Goal: Task Accomplishment & Management: Manage account settings

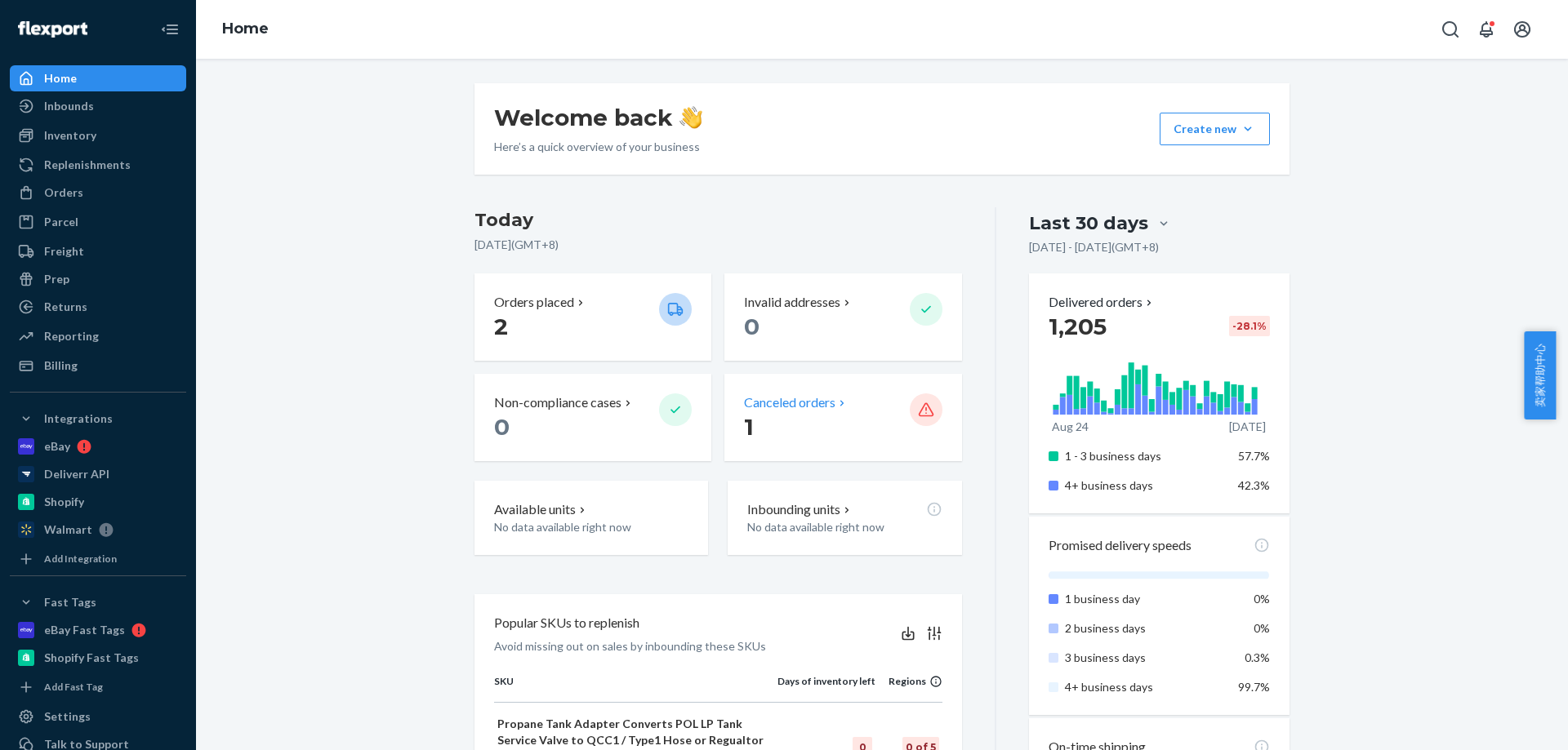
click at [791, 404] on p "Canceled orders" at bounding box center [789, 402] width 91 height 19
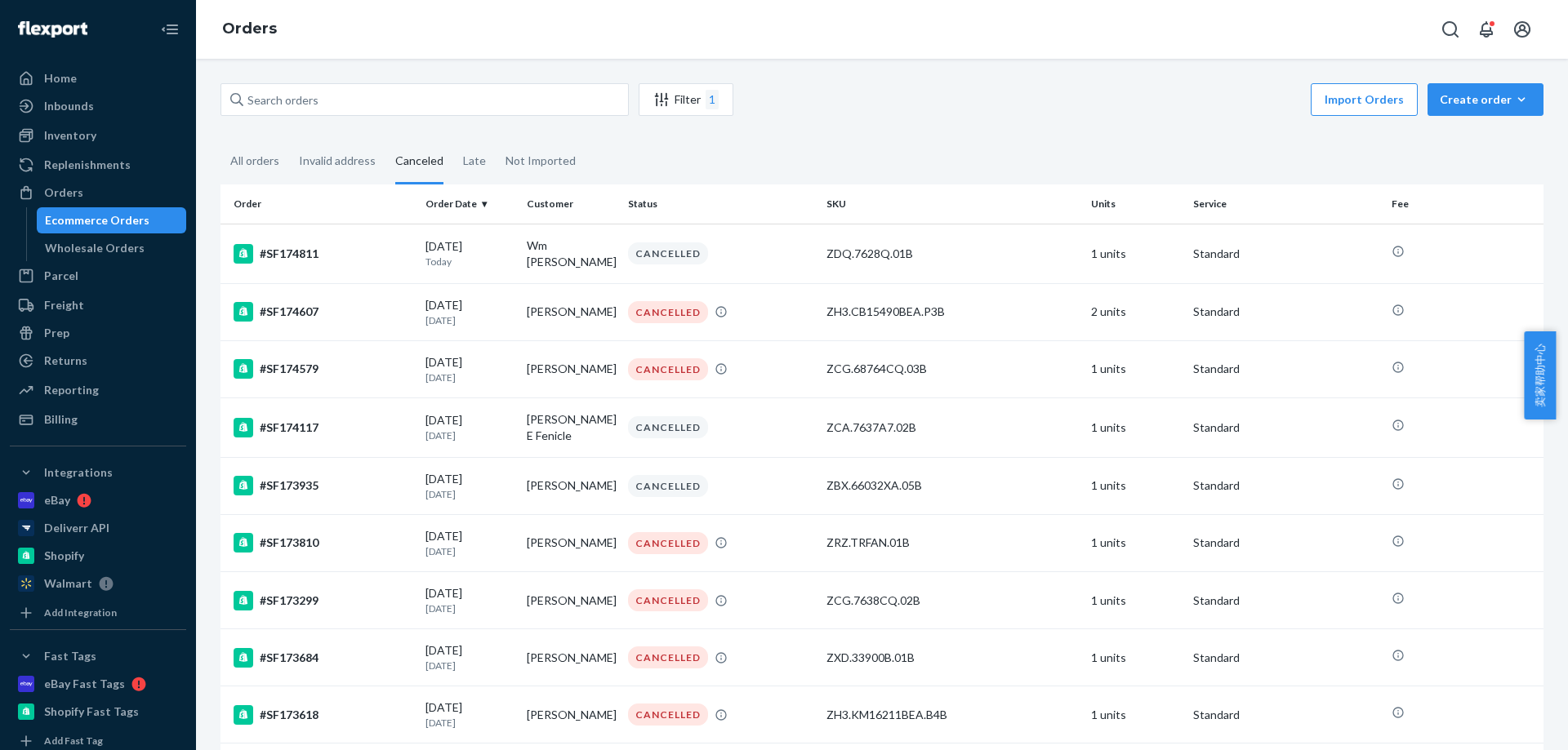
click at [248, 149] on div "All orders" at bounding box center [254, 162] width 49 height 45
click at [220, 140] on input "All orders" at bounding box center [220, 140] width 0 height 0
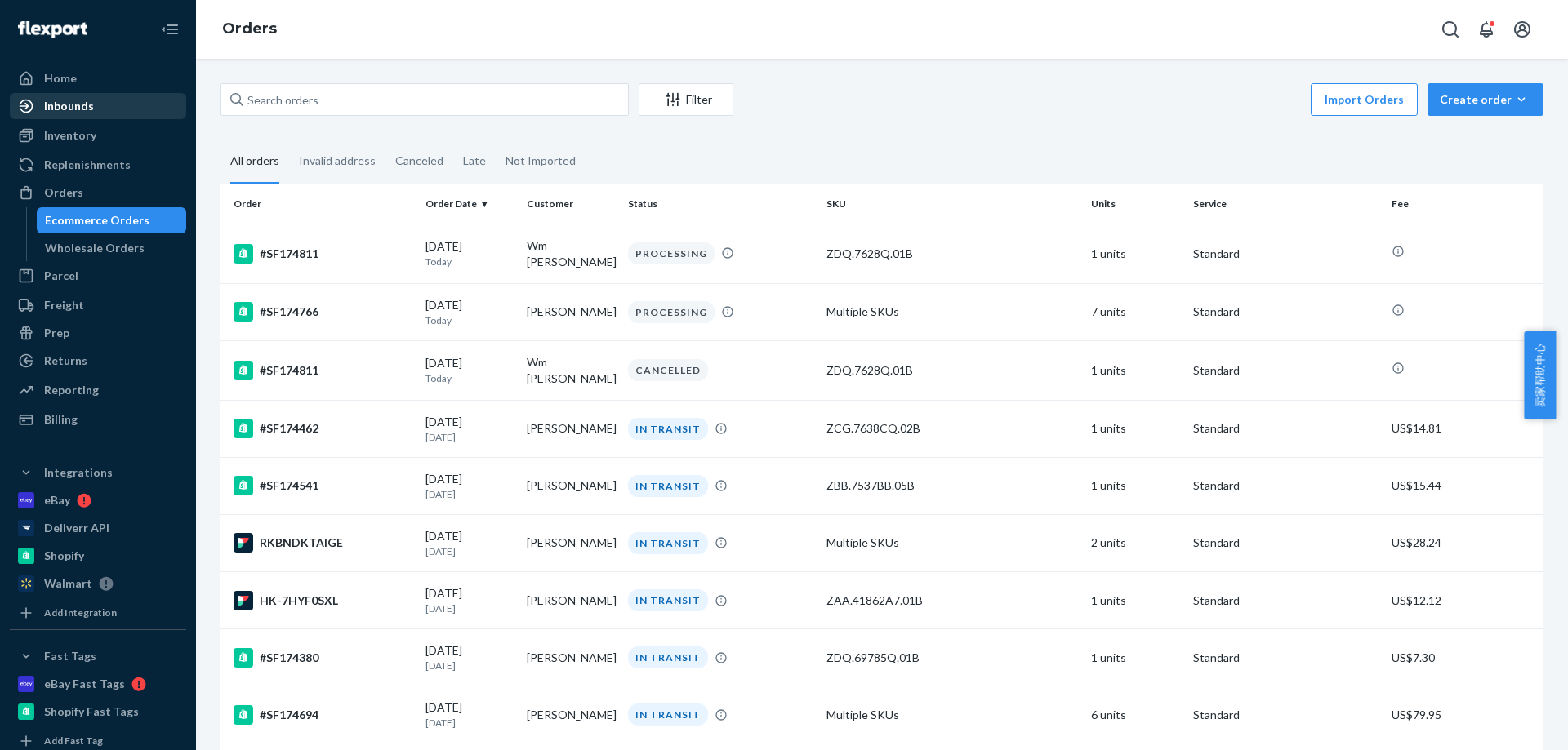
click at [89, 101] on div "Inbounds" at bounding box center [69, 106] width 50 height 17
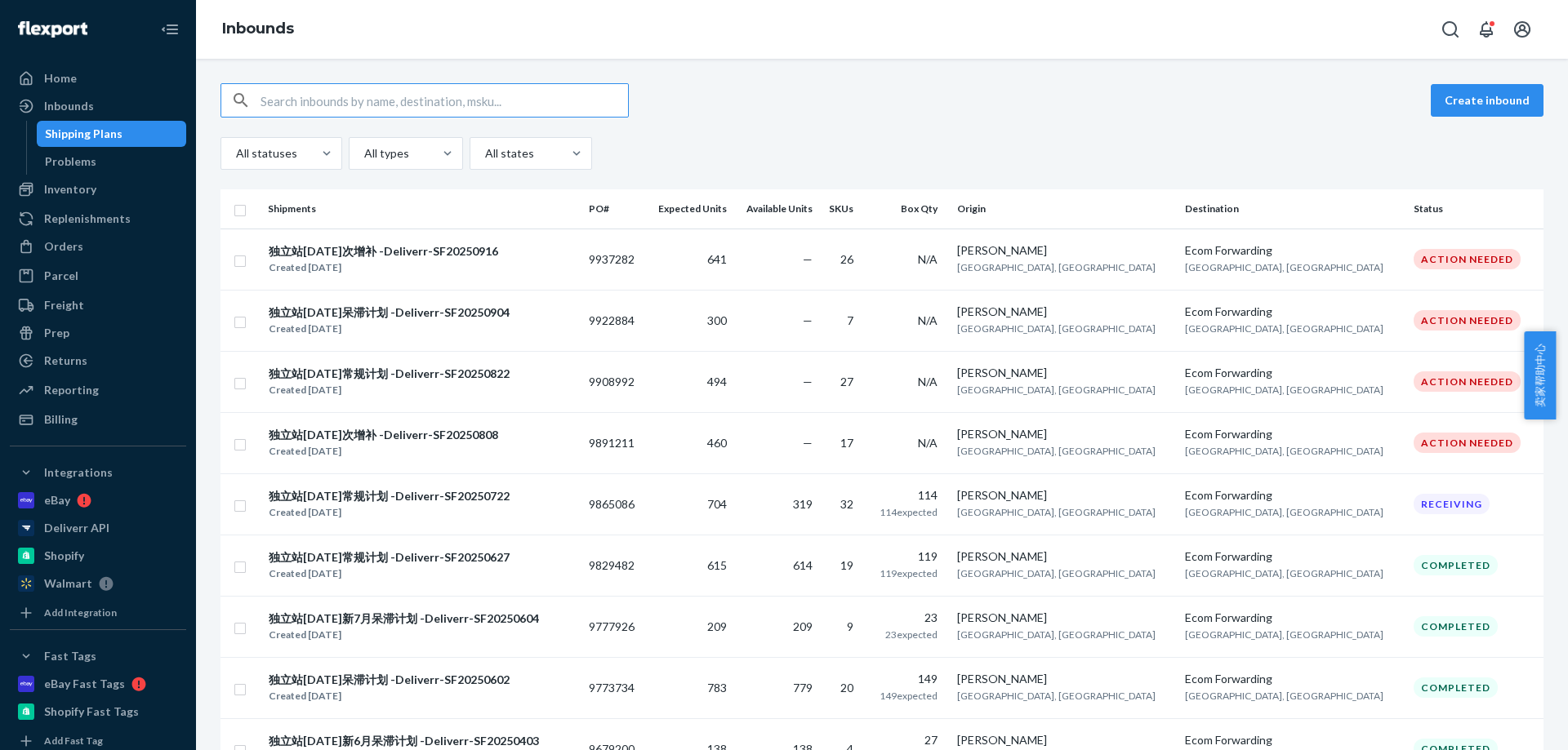
click at [777, 159] on div "All statuses All types All states" at bounding box center [882, 153] width 1323 height 32
click at [780, 135] on div "Create inbound All statuses All types All states" at bounding box center [882, 127] width 1323 height 87
click at [789, 147] on div "Create inbound All statuses All types All states" at bounding box center [882, 127] width 1323 height 87
click at [752, 119] on div "Create inbound All statuses All types All states" at bounding box center [882, 127] width 1323 height 87
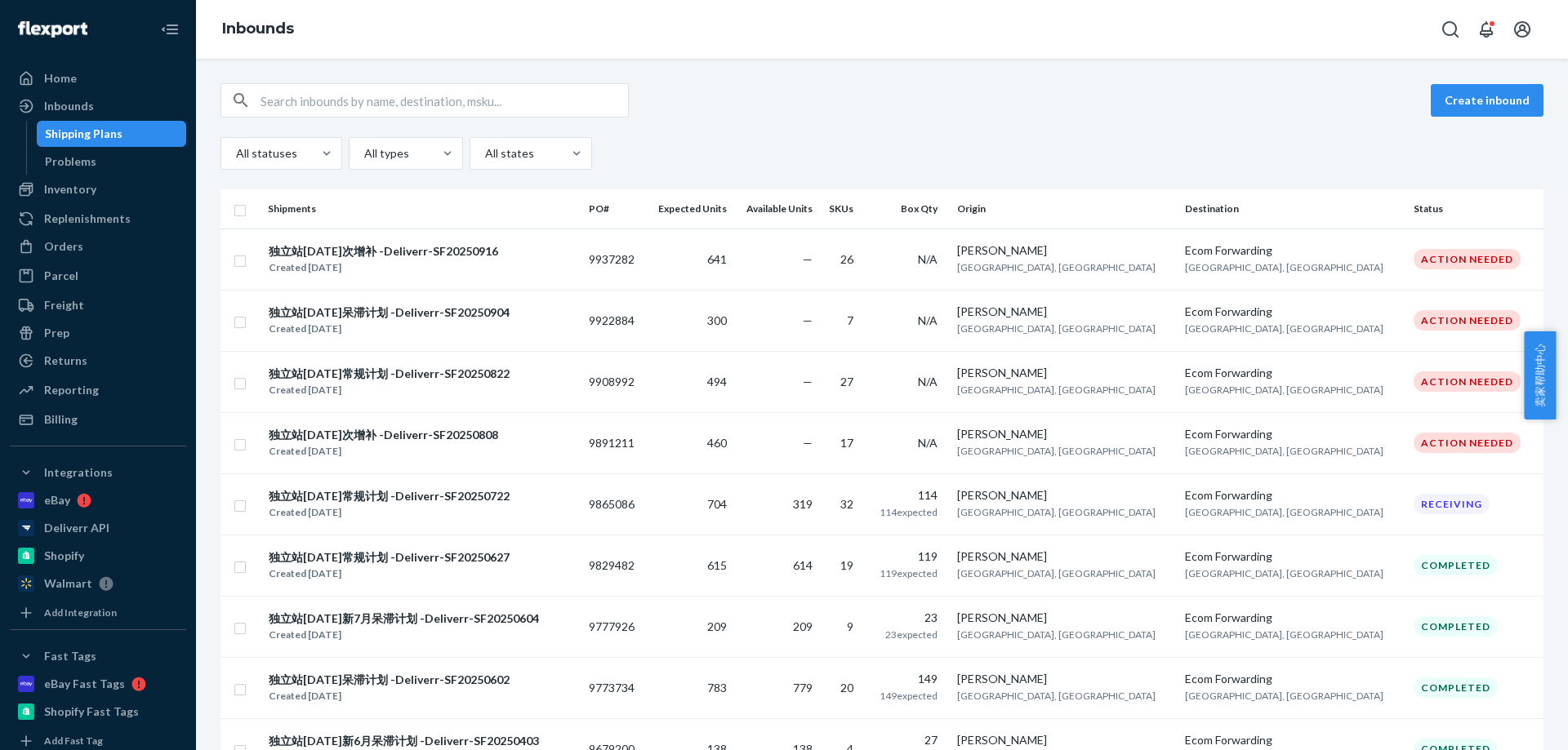
drag, startPoint x: 752, startPoint y: 119, endPoint x: 764, endPoint y: 128, distance: 15.0
click at [752, 119] on div "Create inbound All statuses All types All states" at bounding box center [882, 127] width 1323 height 87
click at [819, 513] on td "319" at bounding box center [777, 504] width 86 height 61
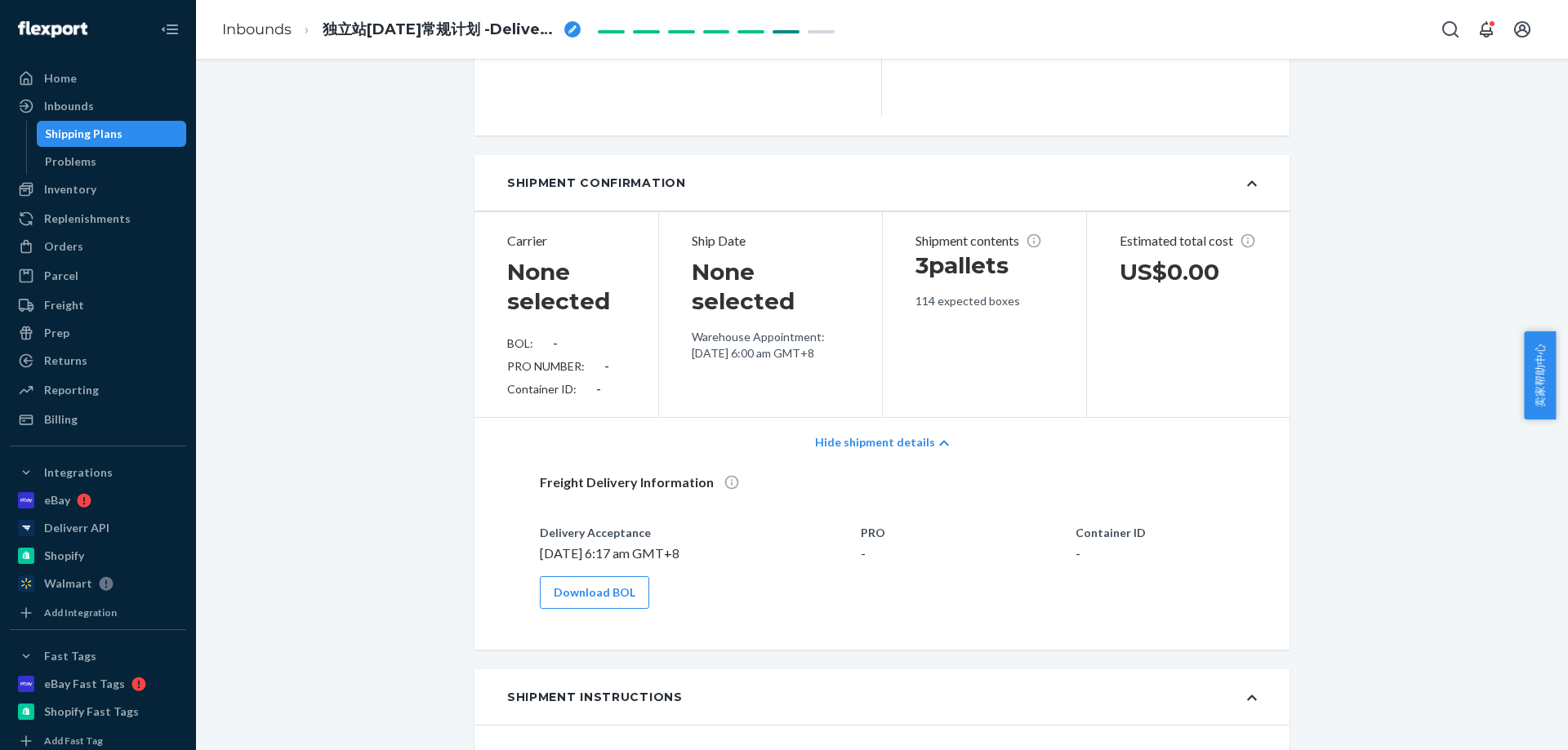
scroll to position [667, 0]
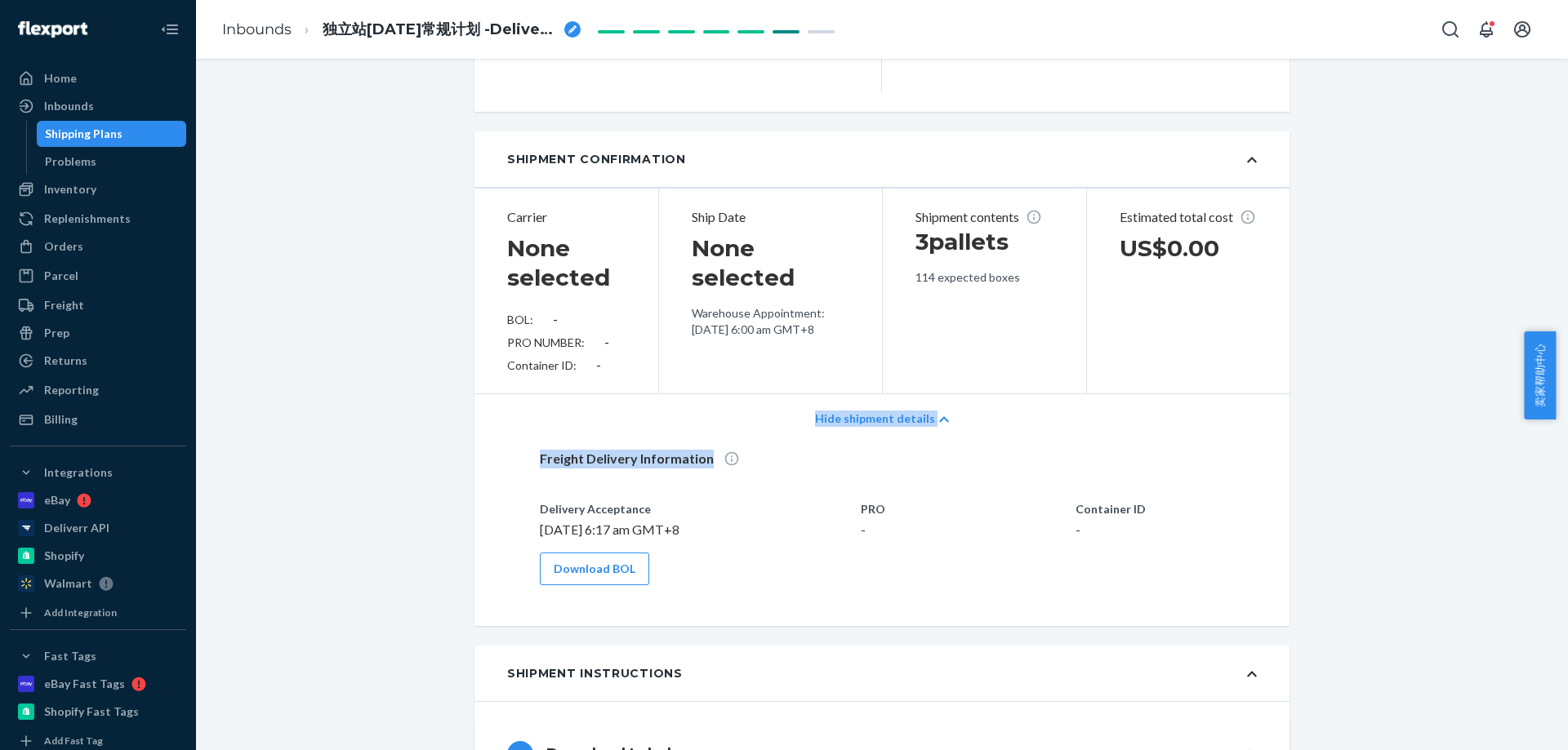
drag, startPoint x: 1388, startPoint y: 416, endPoint x: 1419, endPoint y: 301, distance: 119.1
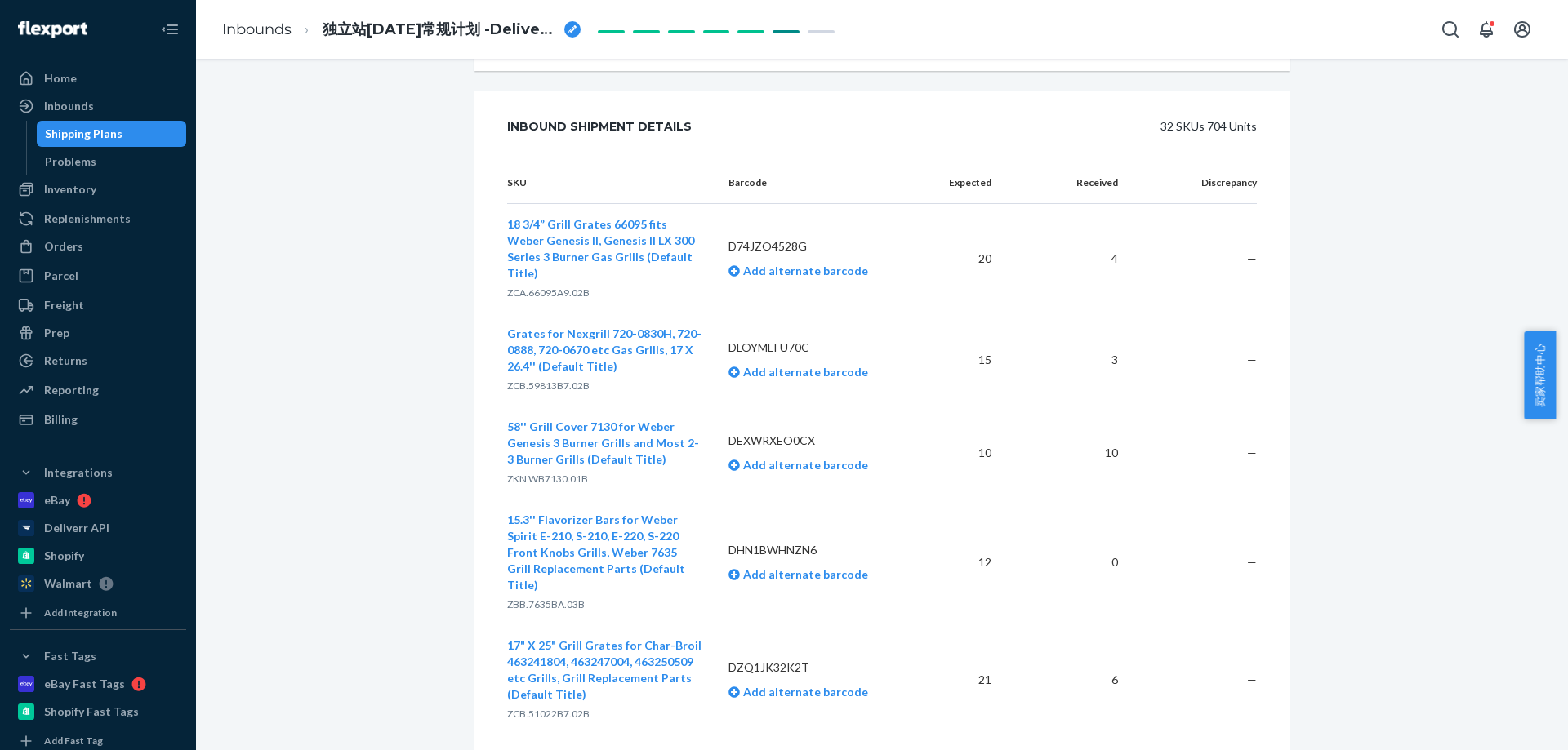
scroll to position [2900, 0]
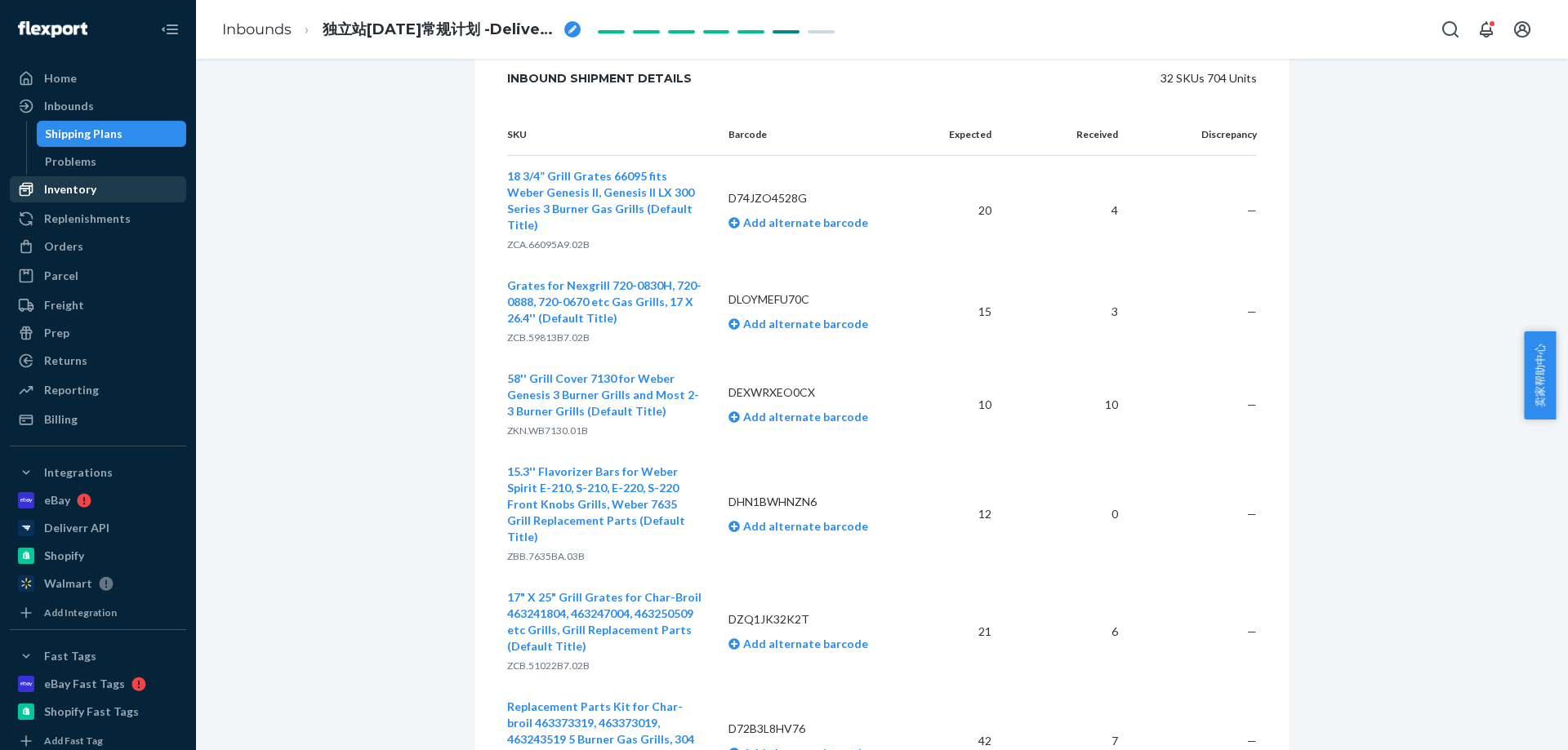
click at [65, 200] on div "Inventory" at bounding box center [98, 190] width 173 height 23
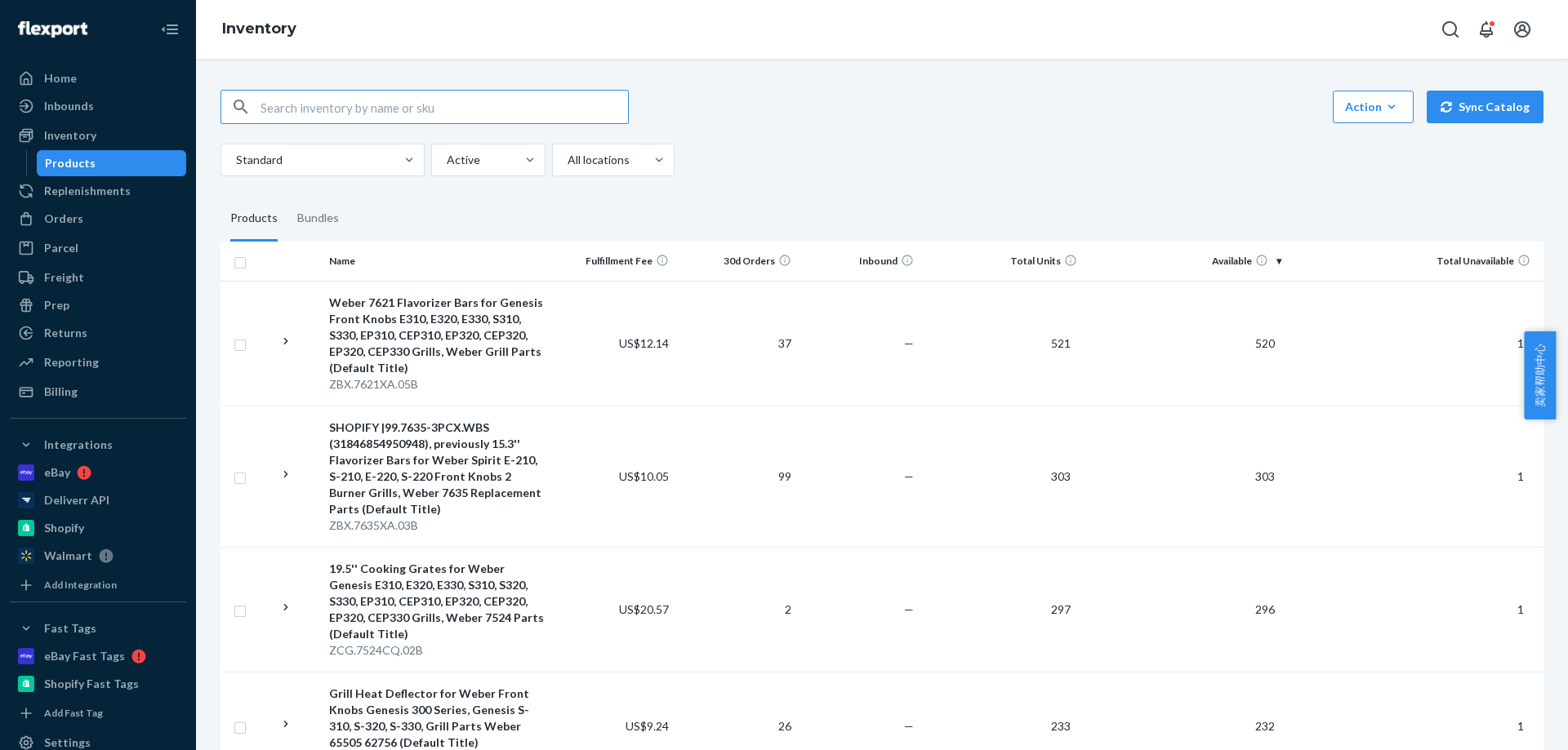
click at [998, 146] on div "Standard Active All locations" at bounding box center [875, 160] width 1311 height 32
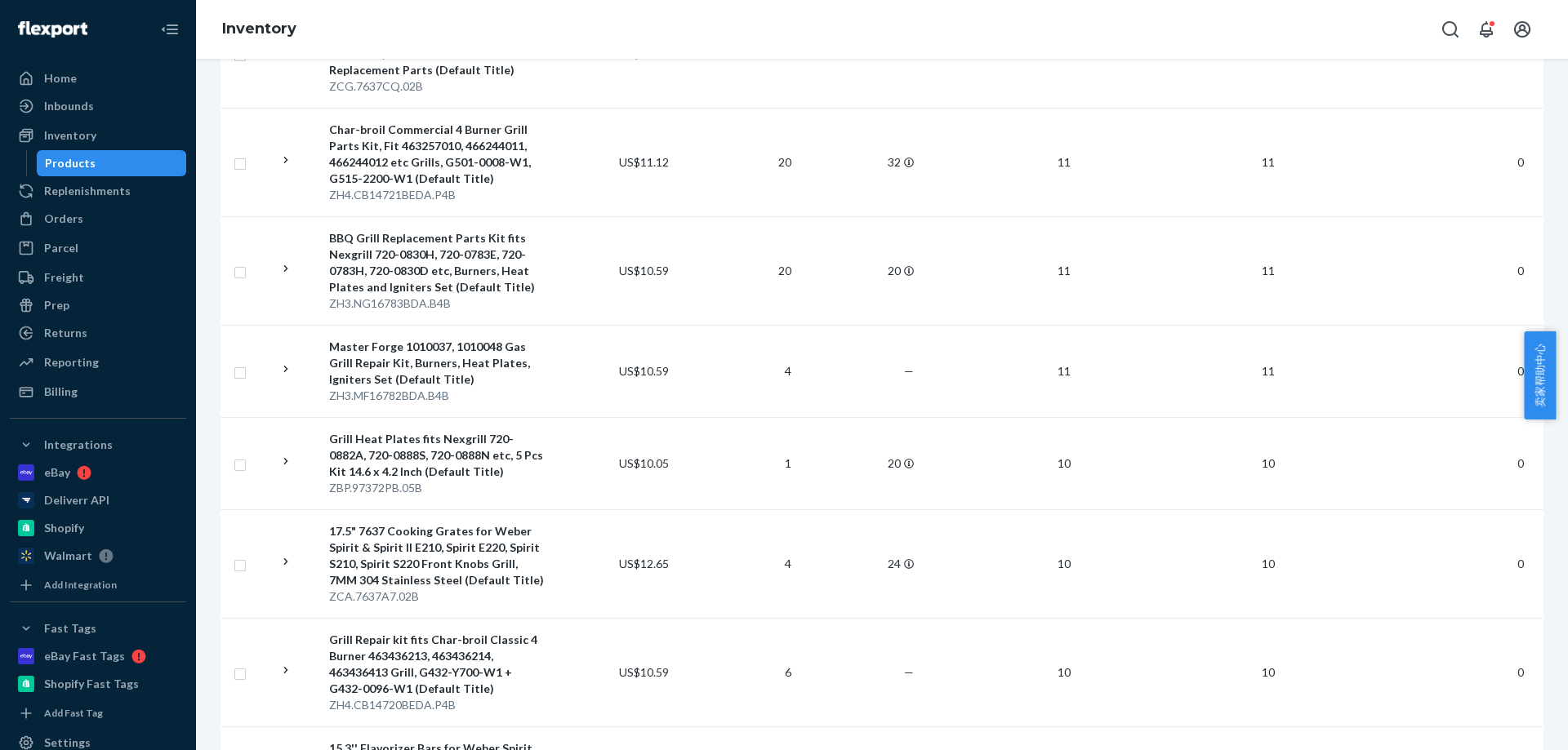
scroll to position [8320, 0]
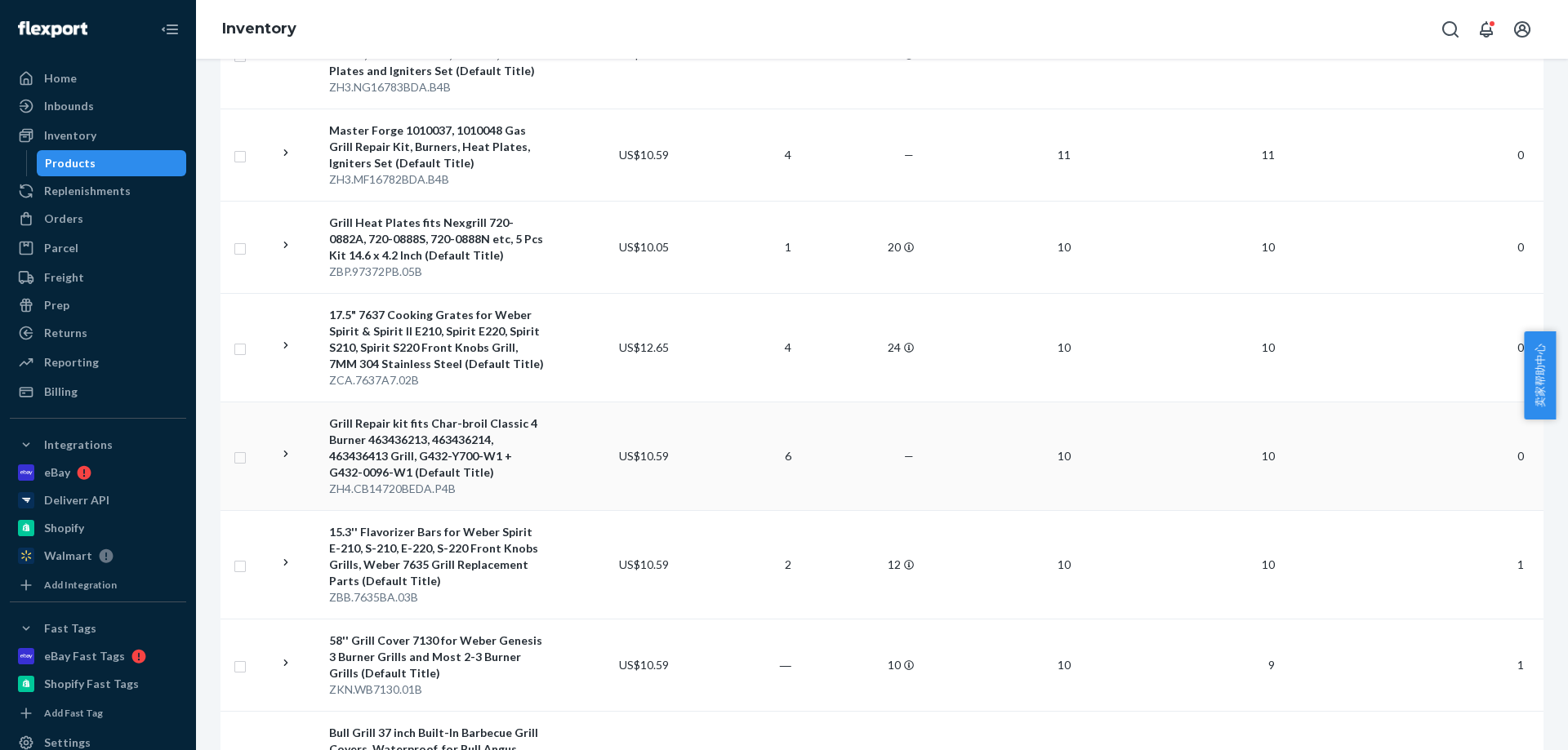
click at [960, 36] on div "Inventory" at bounding box center [882, 29] width 1372 height 59
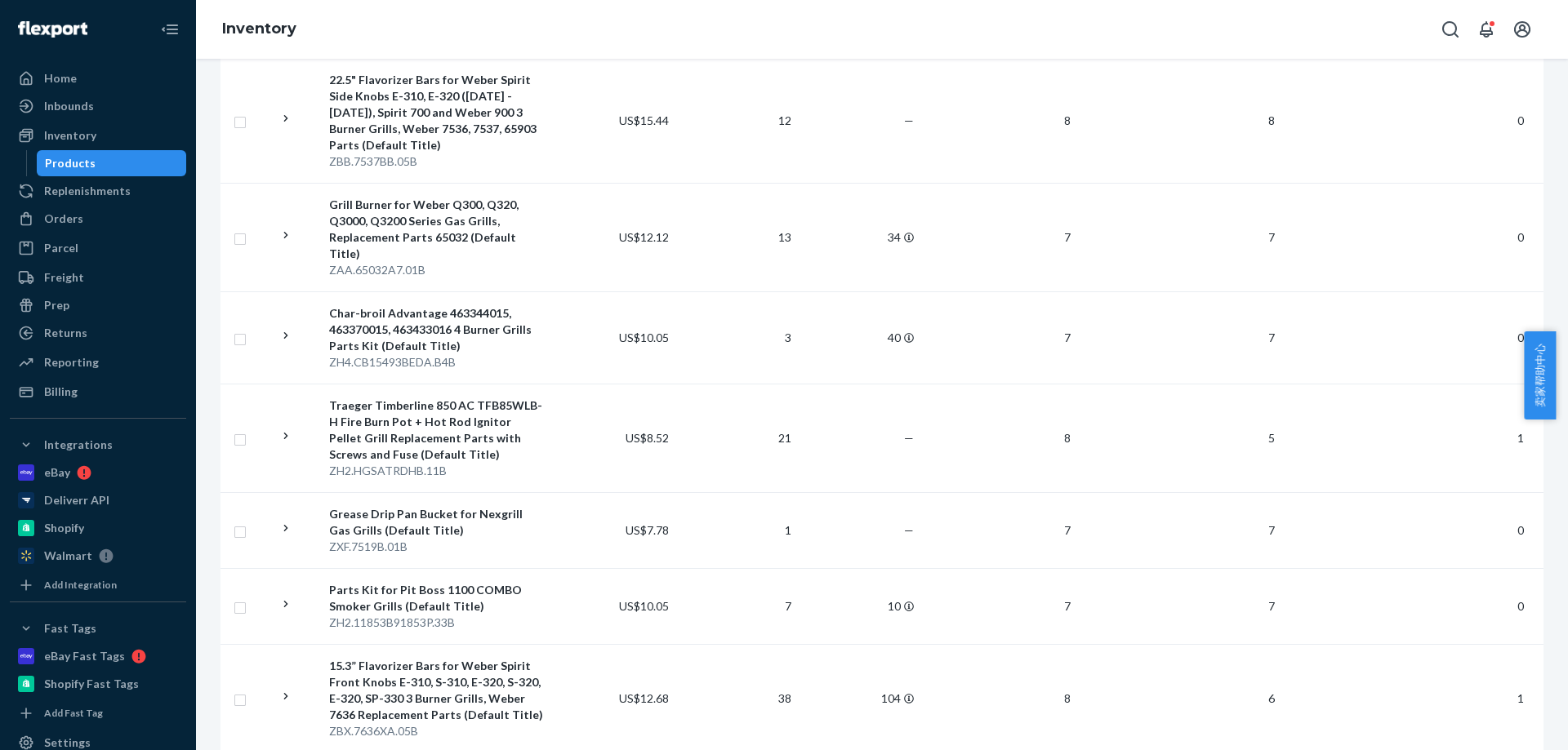
scroll to position [9886, 0]
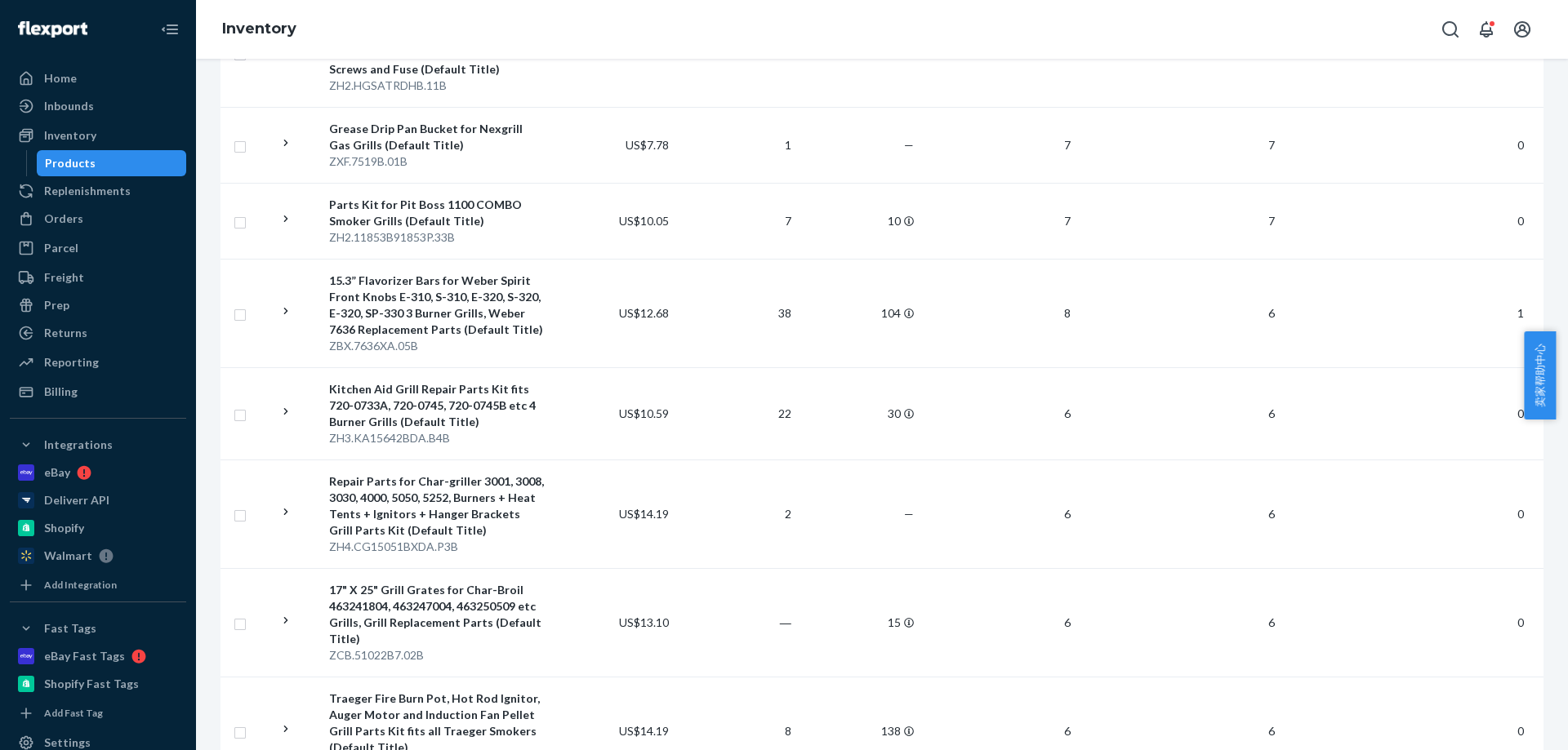
drag, startPoint x: 695, startPoint y: 682, endPoint x: 696, endPoint y: 658, distance: 24.0
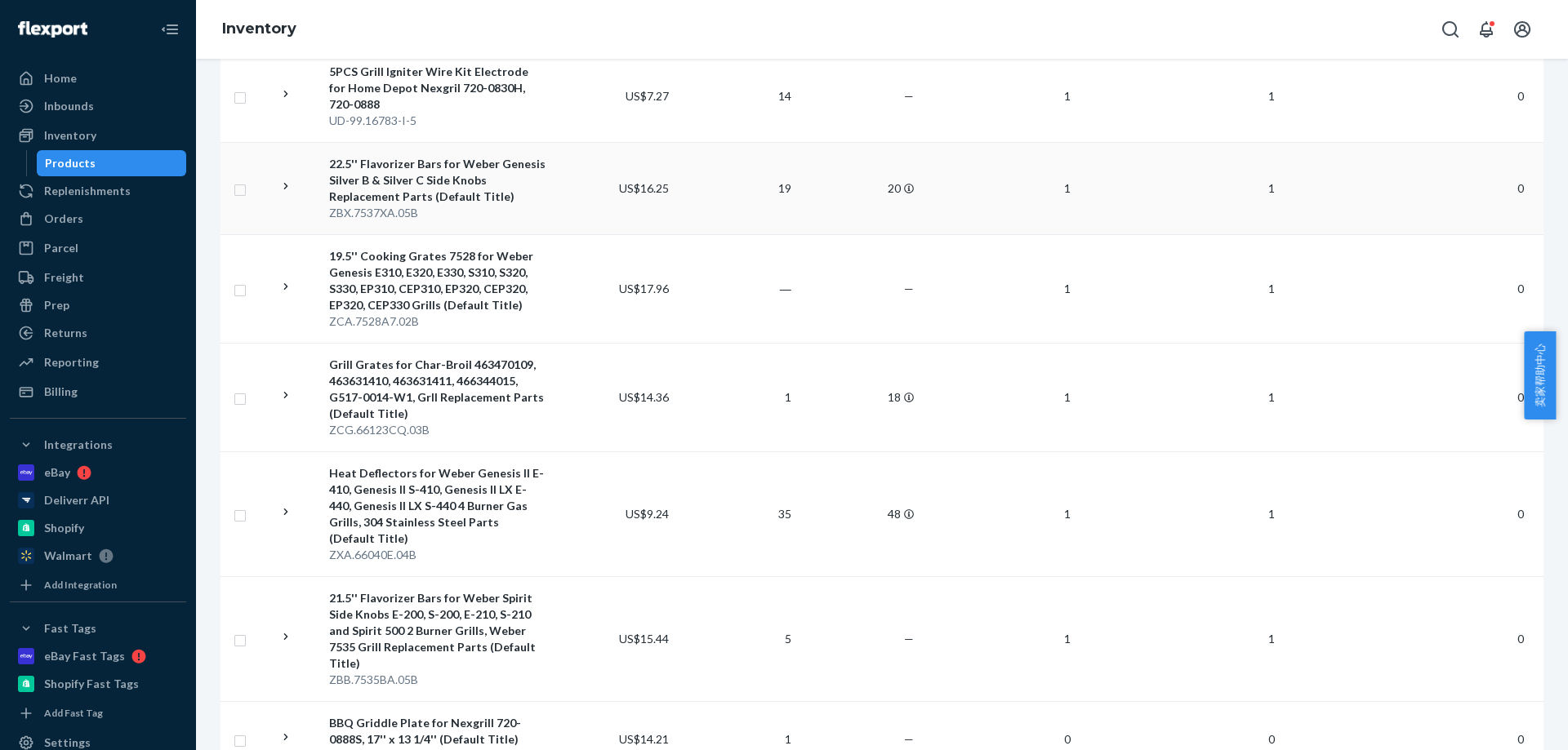
scroll to position [1692, 0]
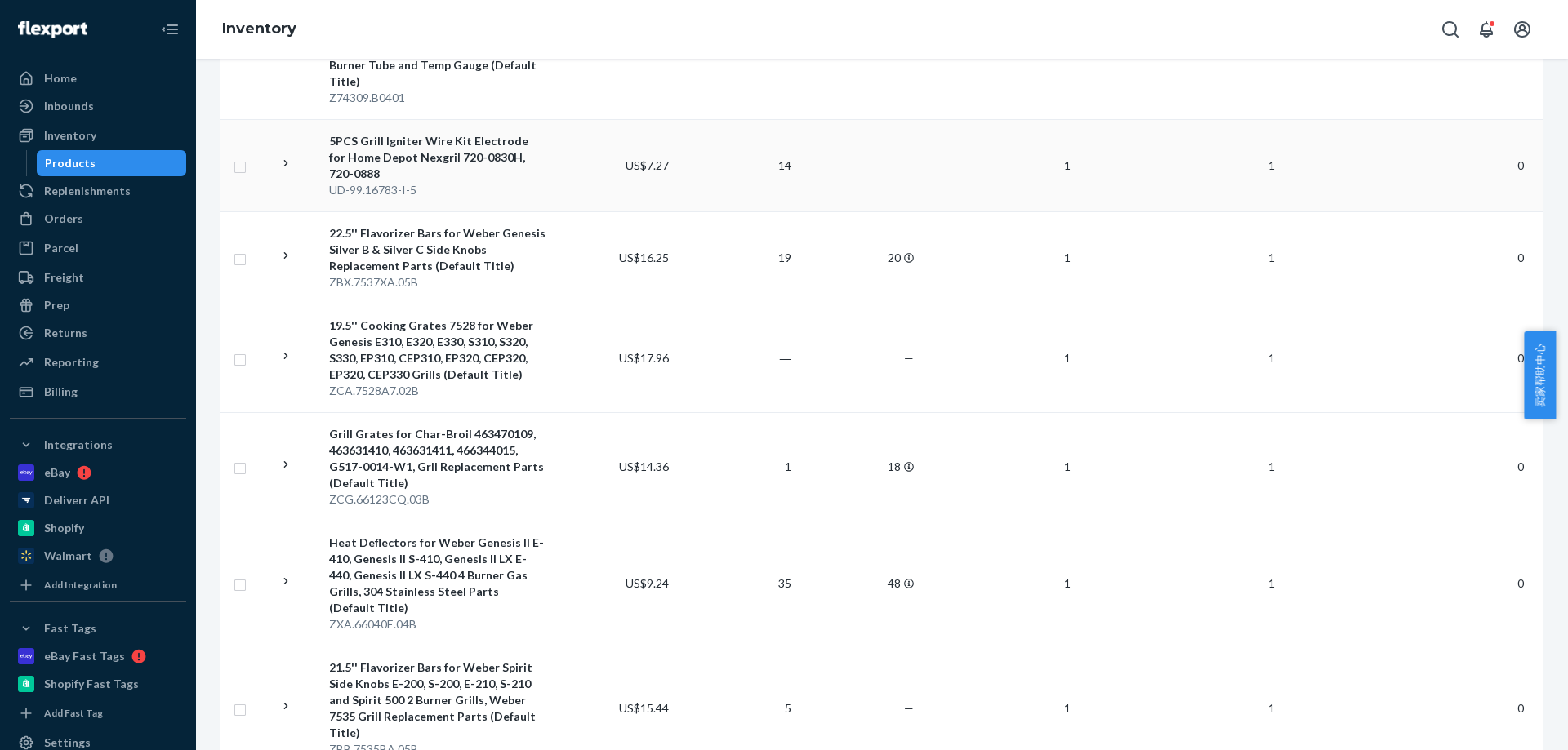
click at [586, 145] on td "US$7.27" at bounding box center [614, 165] width 123 height 92
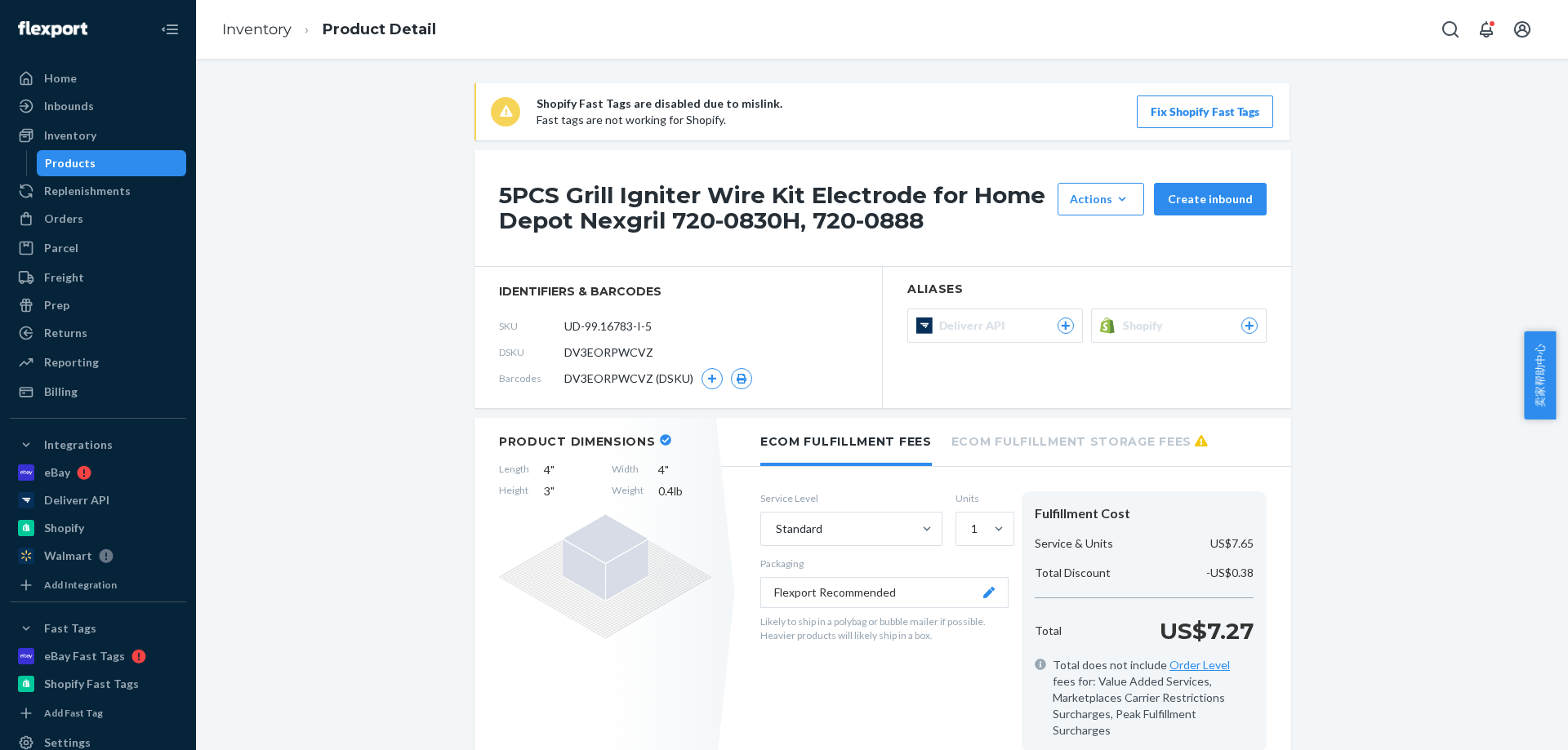
click at [1109, 331] on icon at bounding box center [1108, 326] width 17 height 17
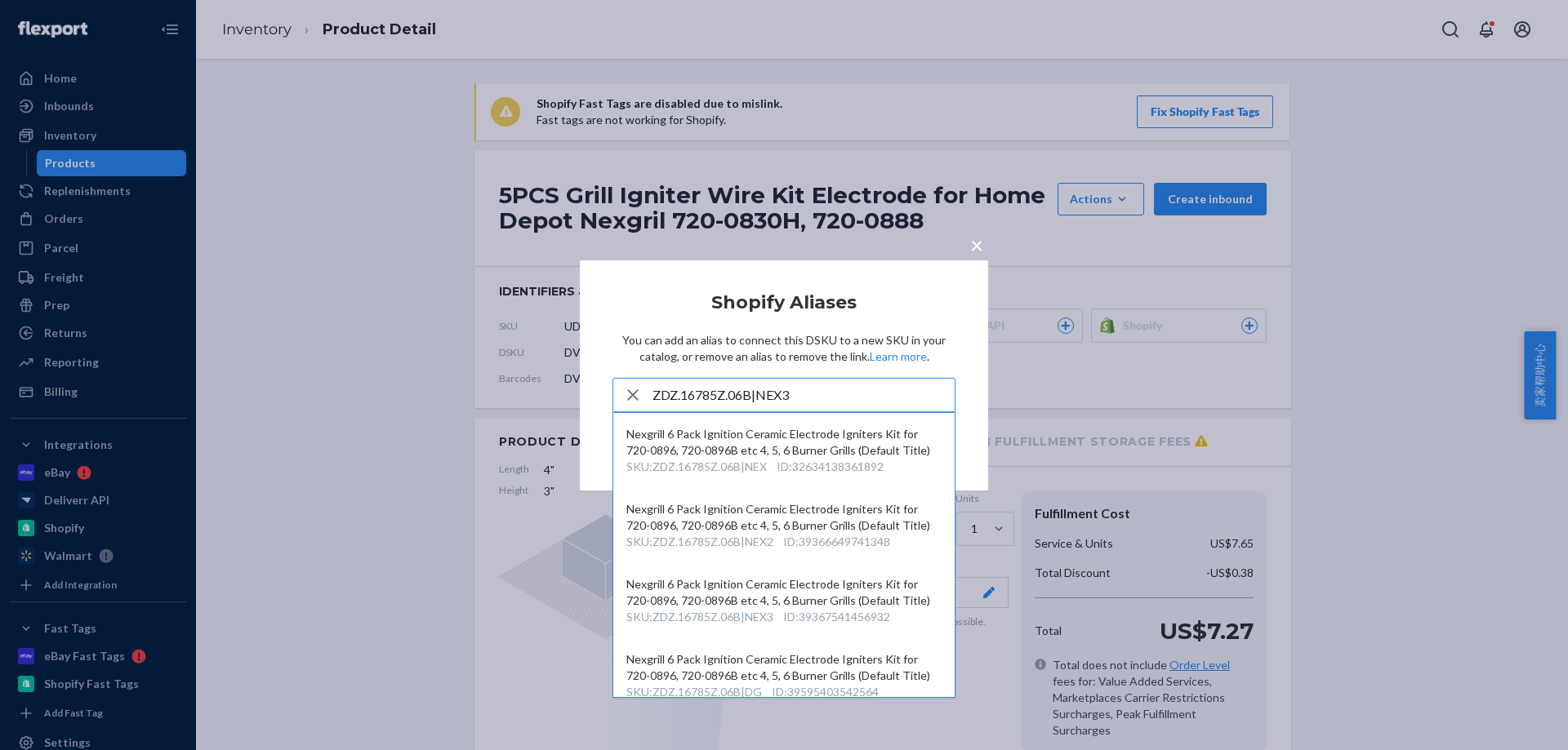
type input "ZDZ.16785Z.06B|NEX3"
click at [902, 594] on div "Nexgrill 6 Pack Ignition Ceramic Electrode Igniters Kit for 720-0896, 720-0896B…" at bounding box center [783, 592] width 315 height 32
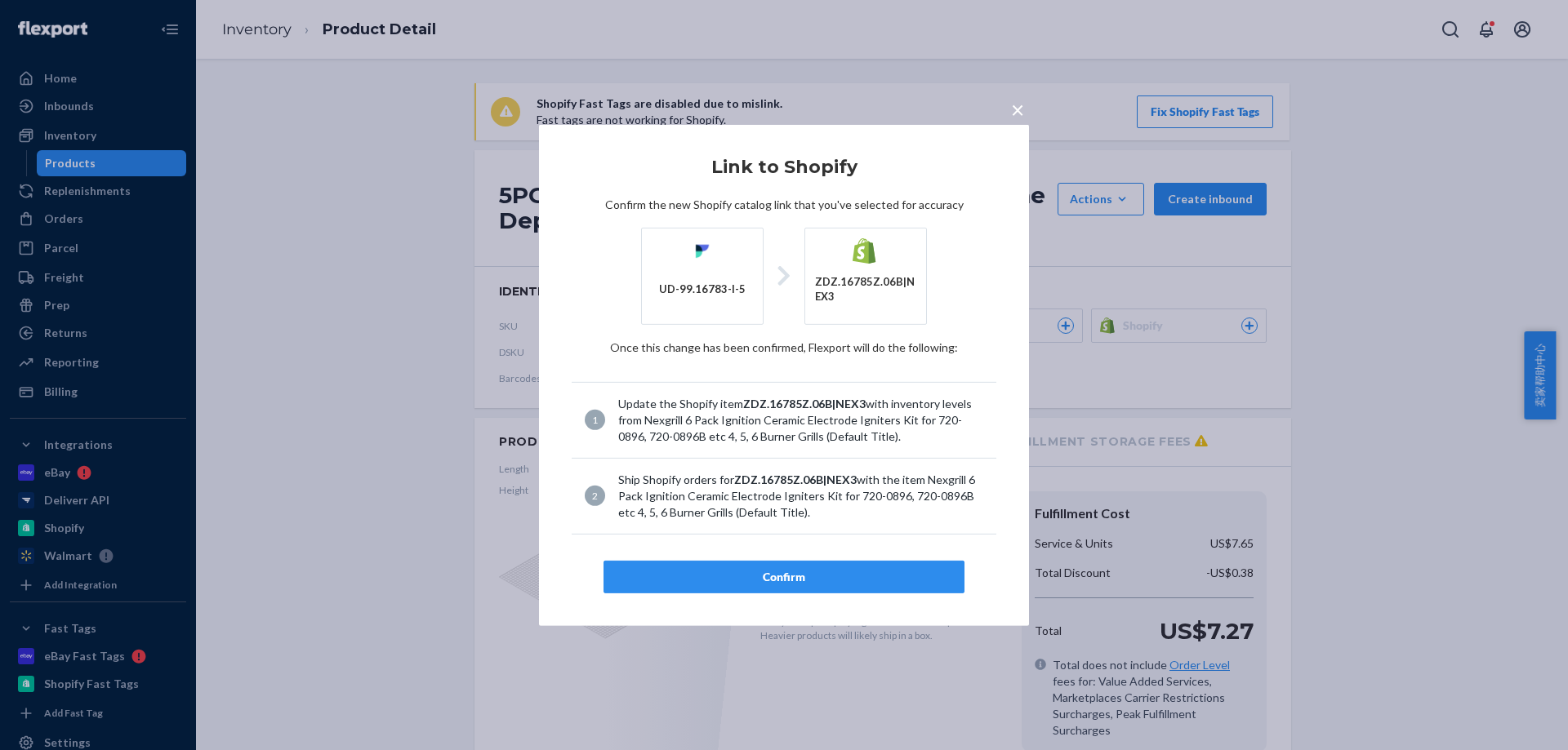
click at [897, 569] on div "Confirm" at bounding box center [784, 577] width 333 height 17
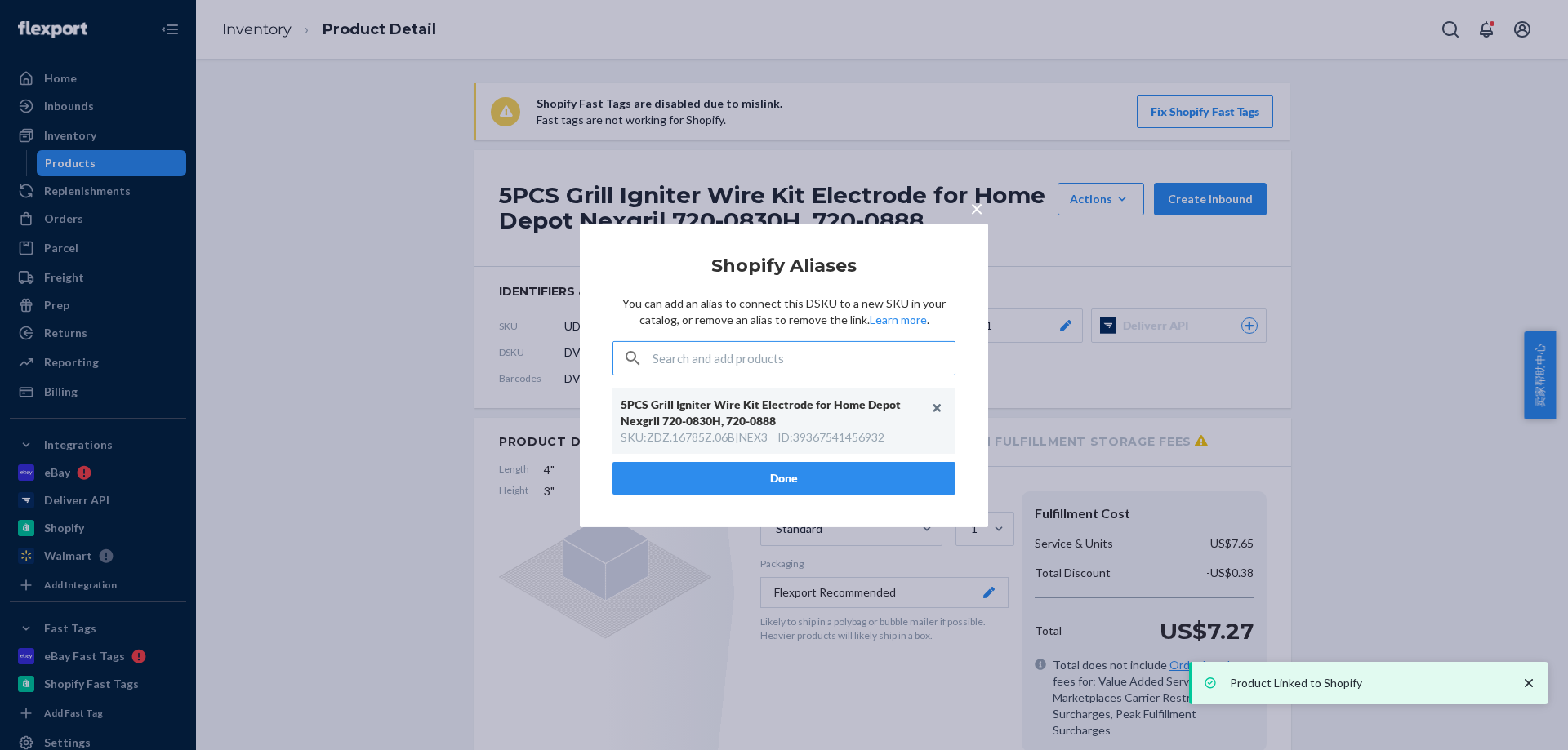
click at [393, 137] on div "× Shopify Aliases You can add an alias to connect this DSKU to a new SKU in you…" at bounding box center [784, 375] width 1568 height 750
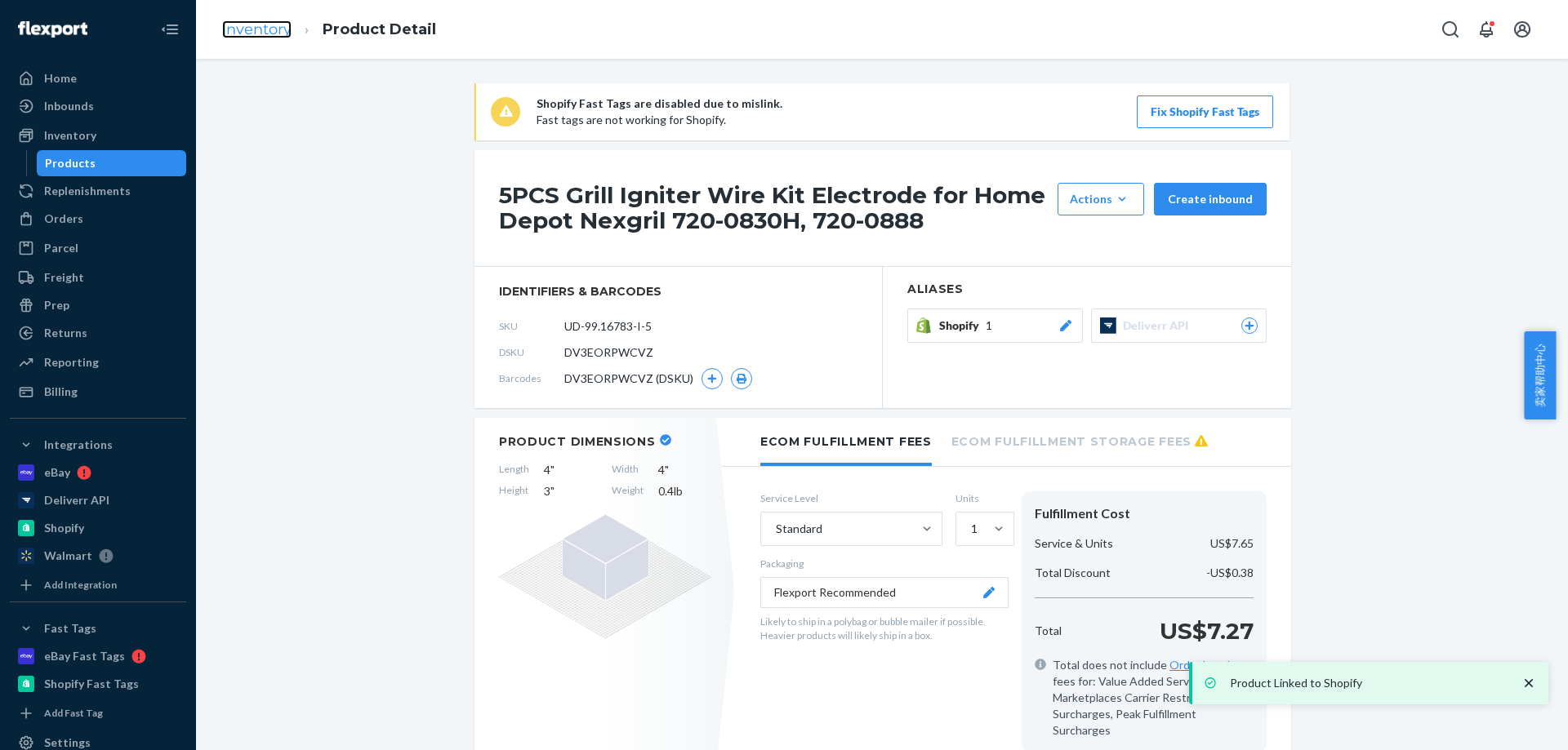
click at [254, 30] on link "Inventory" at bounding box center [257, 30] width 70 height 18
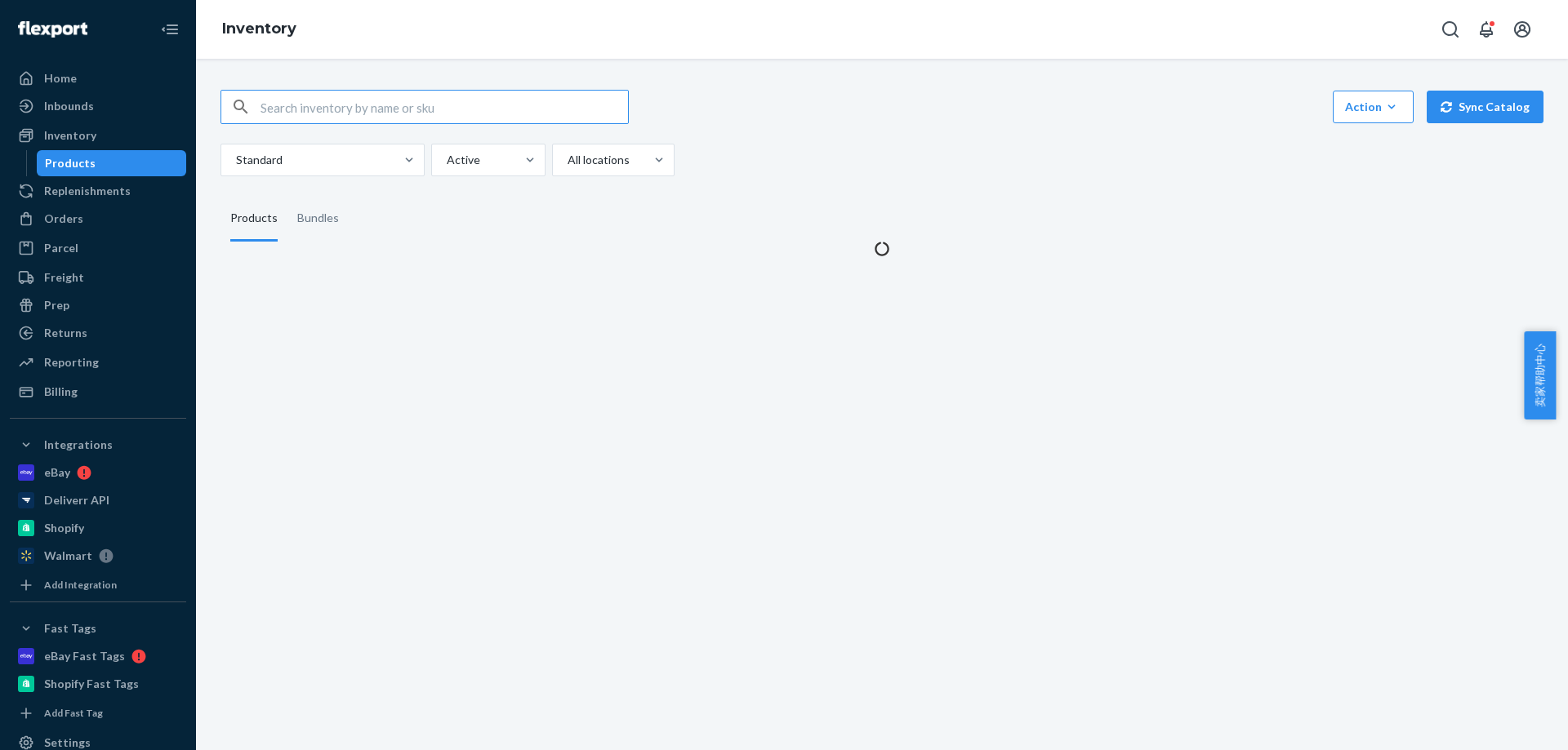
click at [503, 99] on input "text" at bounding box center [445, 106] width 368 height 32
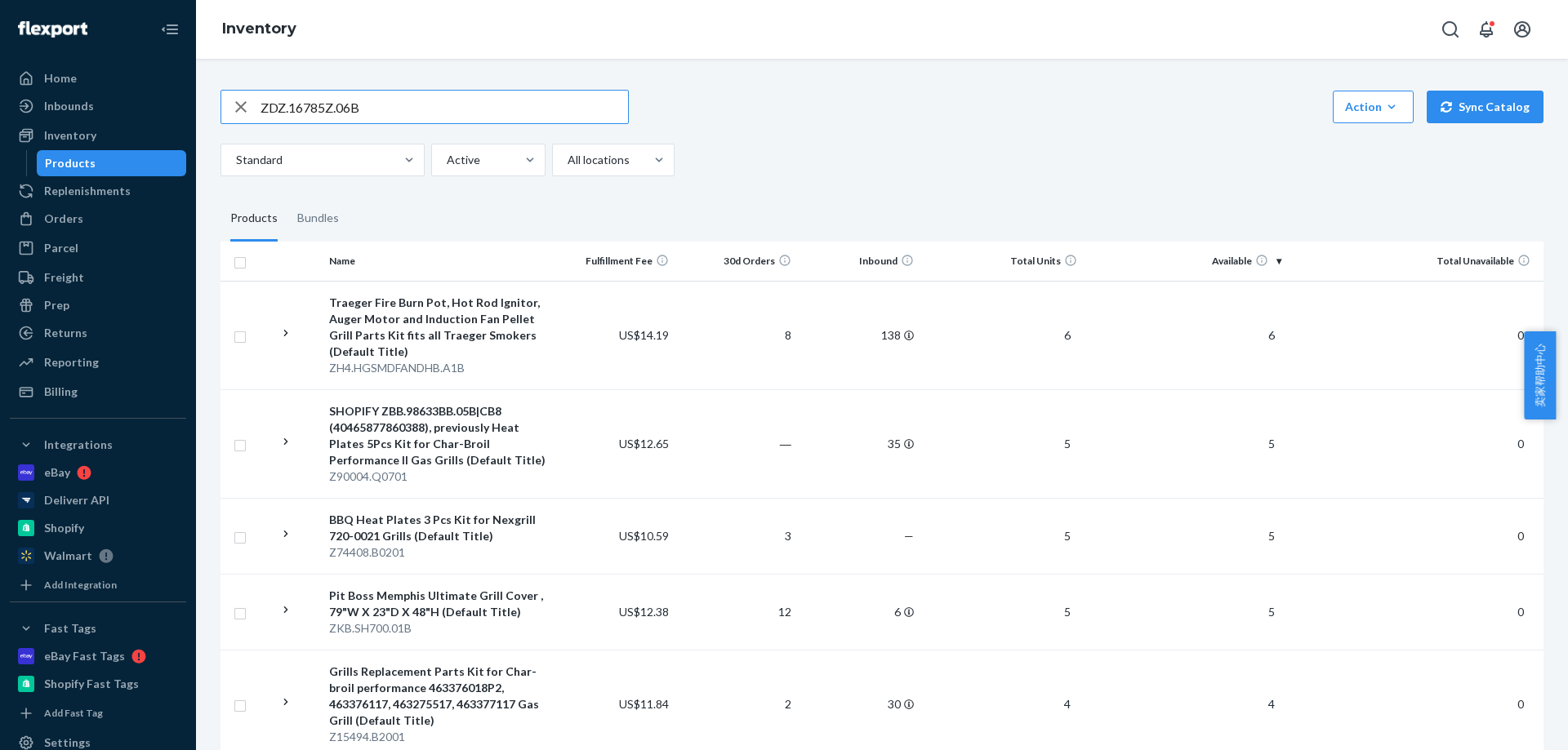
type input "ZDZ.16785Z.06B"
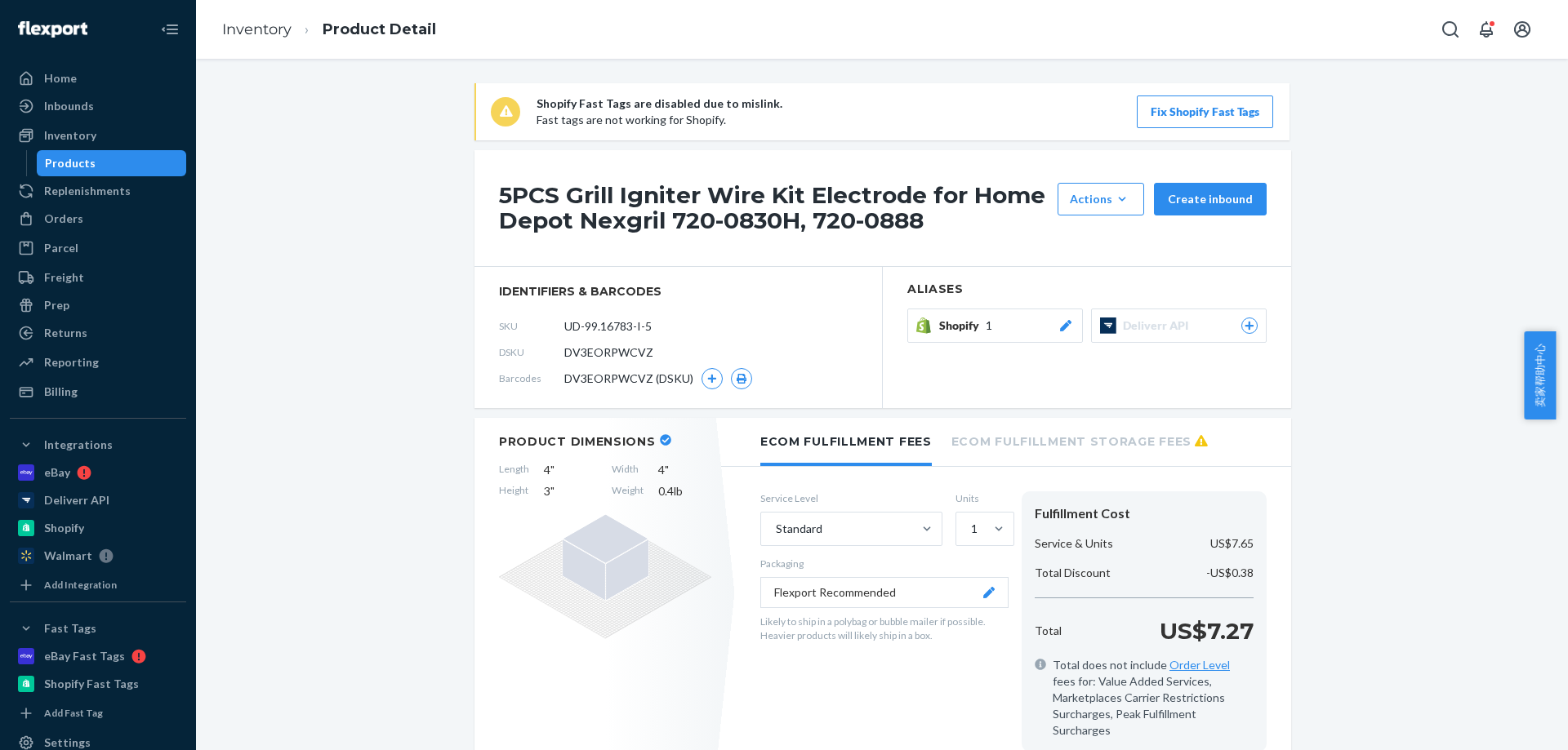
click at [998, 323] on div "Shopify 1" at bounding box center [1006, 326] width 135 height 17
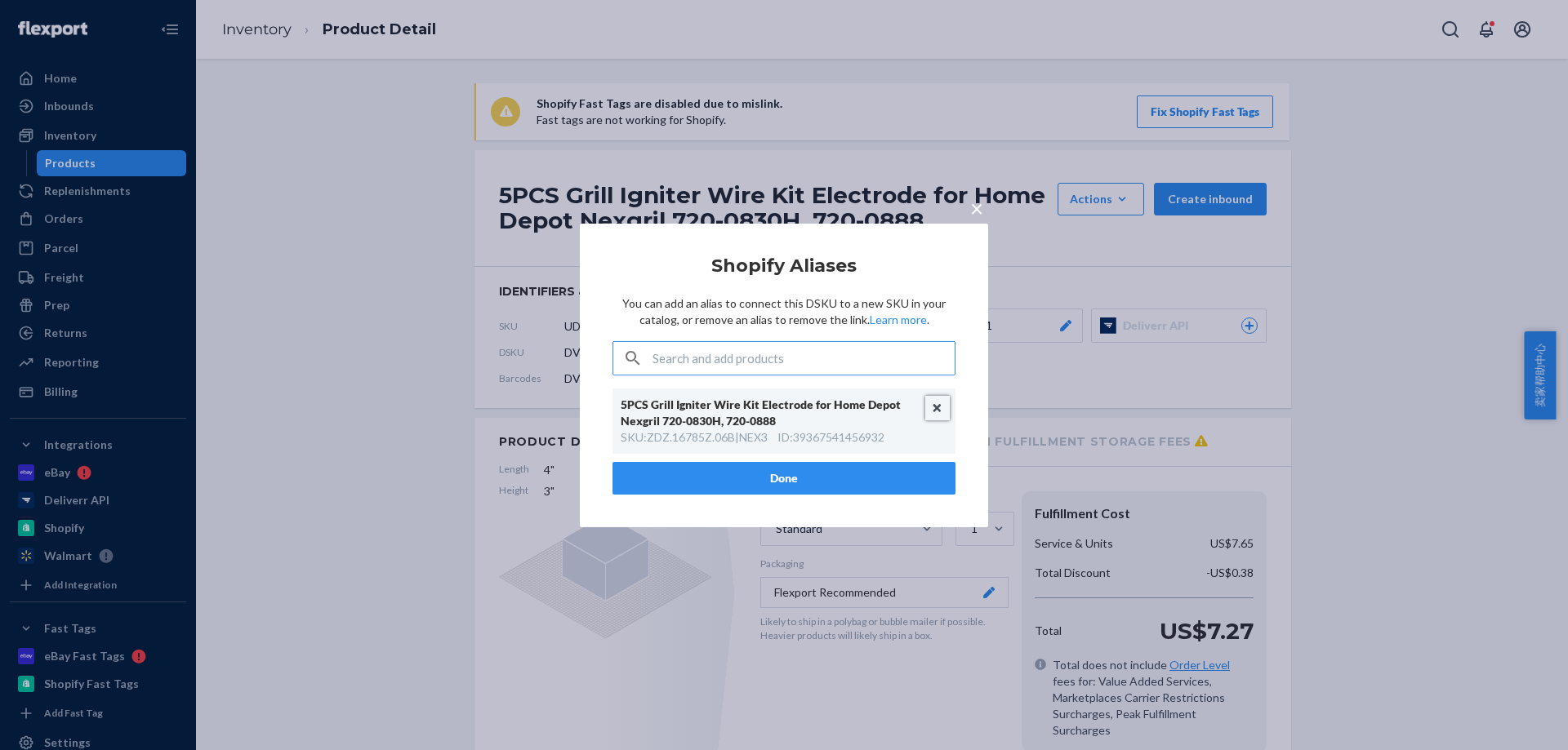
click at [936, 403] on button "Unlink" at bounding box center [937, 408] width 25 height 25
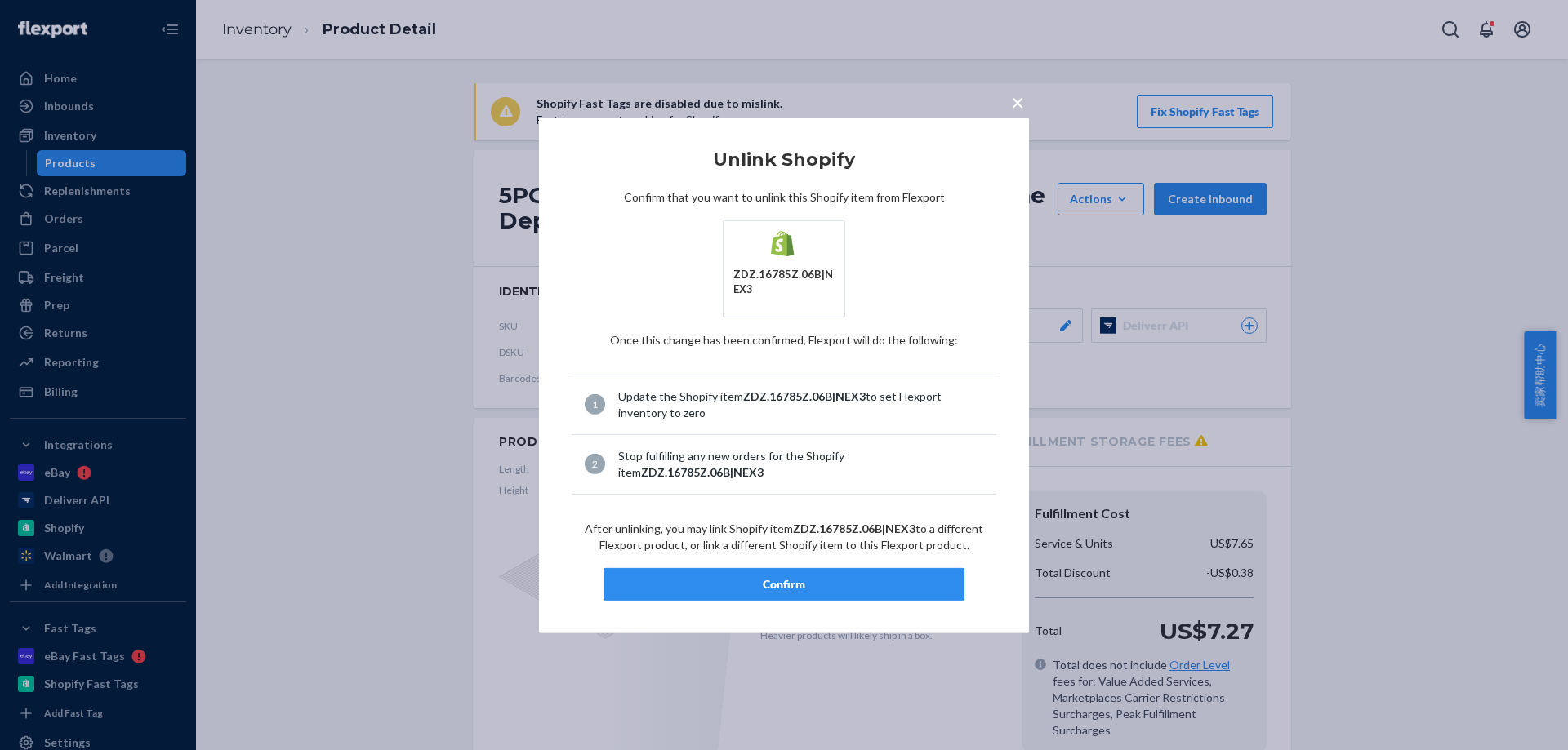
click at [784, 590] on div "Confirm" at bounding box center [784, 584] width 333 height 17
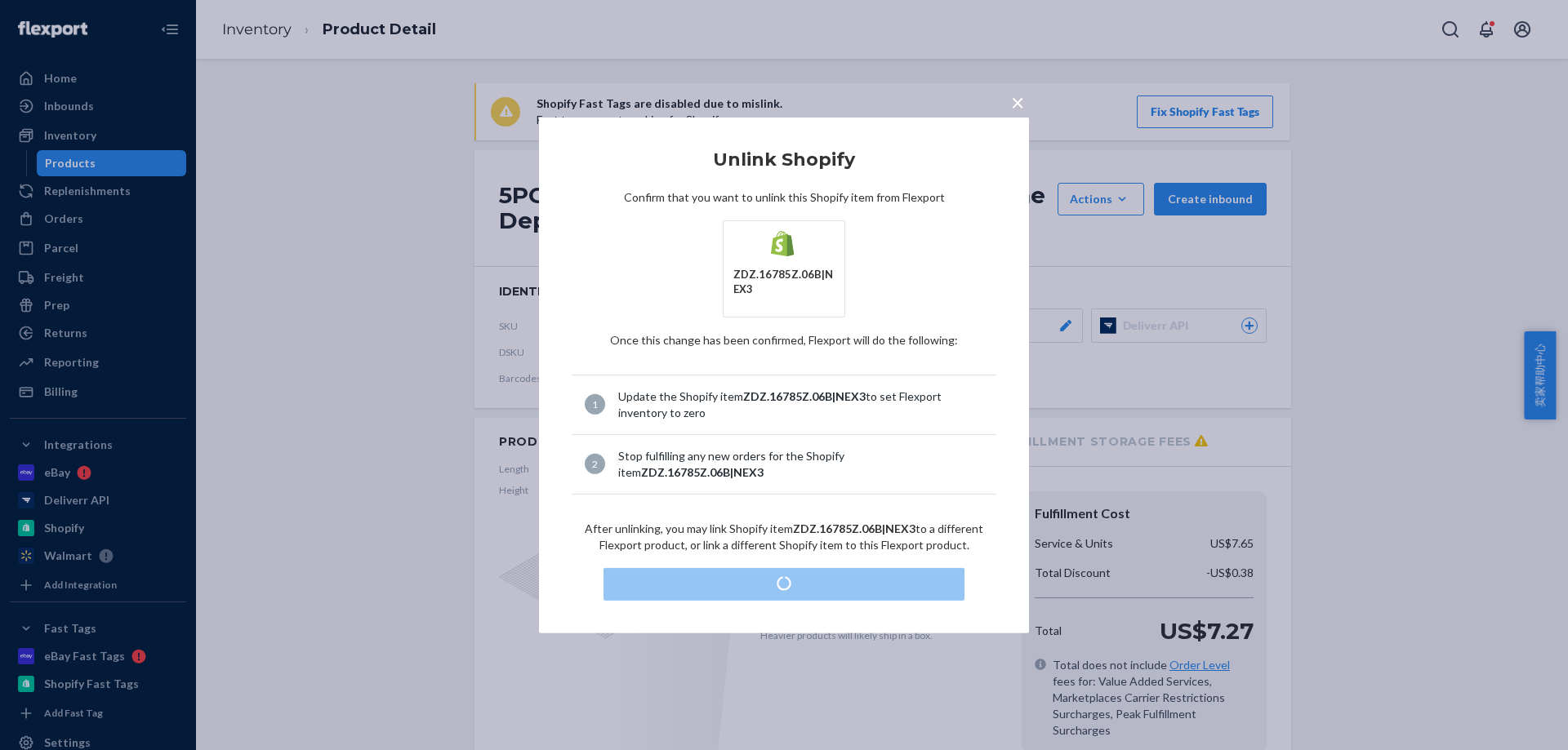
click at [1155, 373] on div "× Unlink Shopify Confirm that you want to unlink this Shopify item from Flexpor…" at bounding box center [784, 375] width 1568 height 750
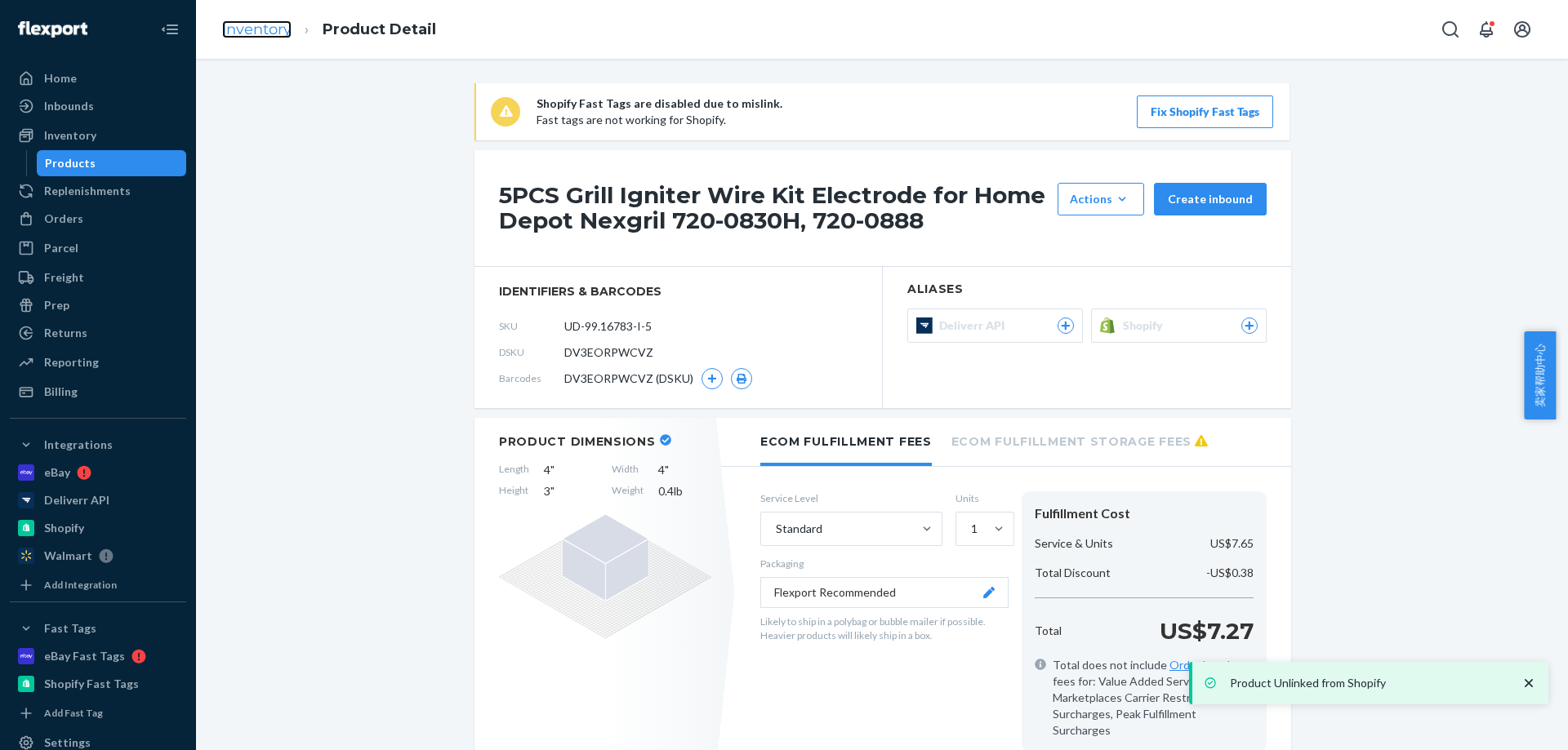
click at [253, 31] on link "Inventory" at bounding box center [257, 30] width 70 height 18
